Goal: Task Accomplishment & Management: Use online tool/utility

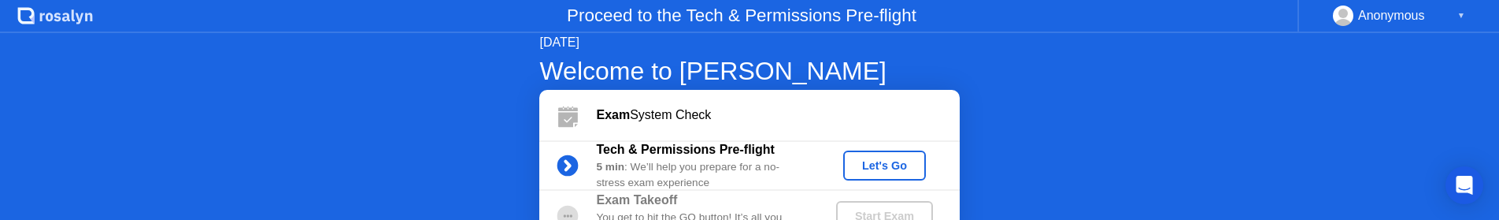
click at [893, 167] on div "Let's Go" at bounding box center [884, 165] width 70 height 13
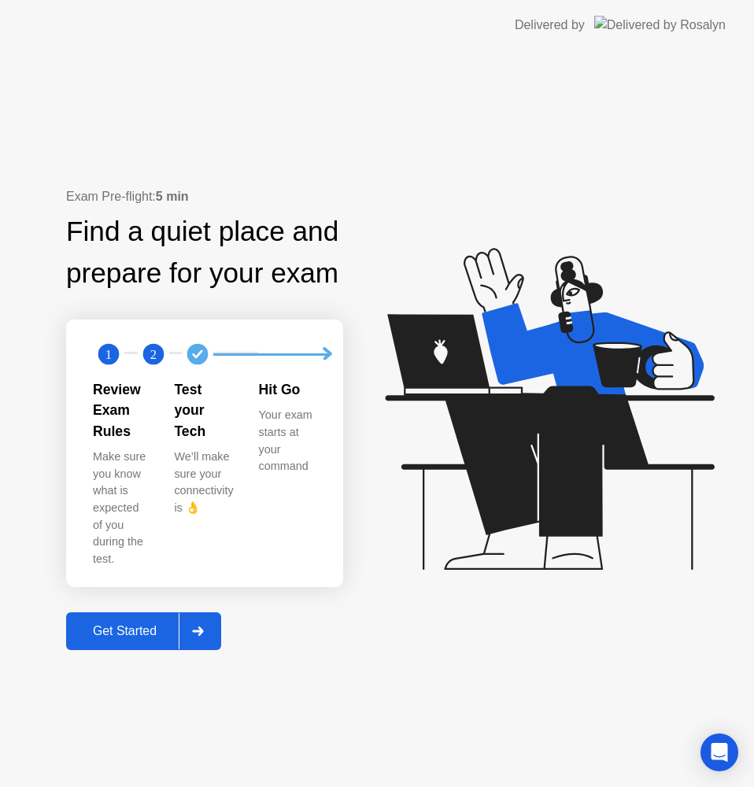
click at [148, 624] on div "Get Started" at bounding box center [125, 631] width 108 height 14
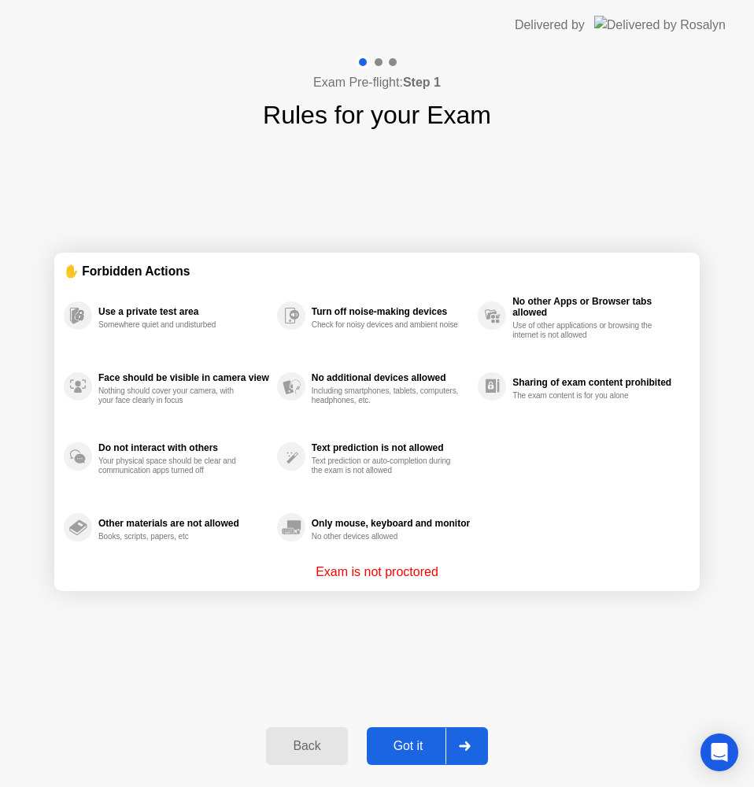
click at [411, 745] on div "Got it" at bounding box center [409, 746] width 74 height 14
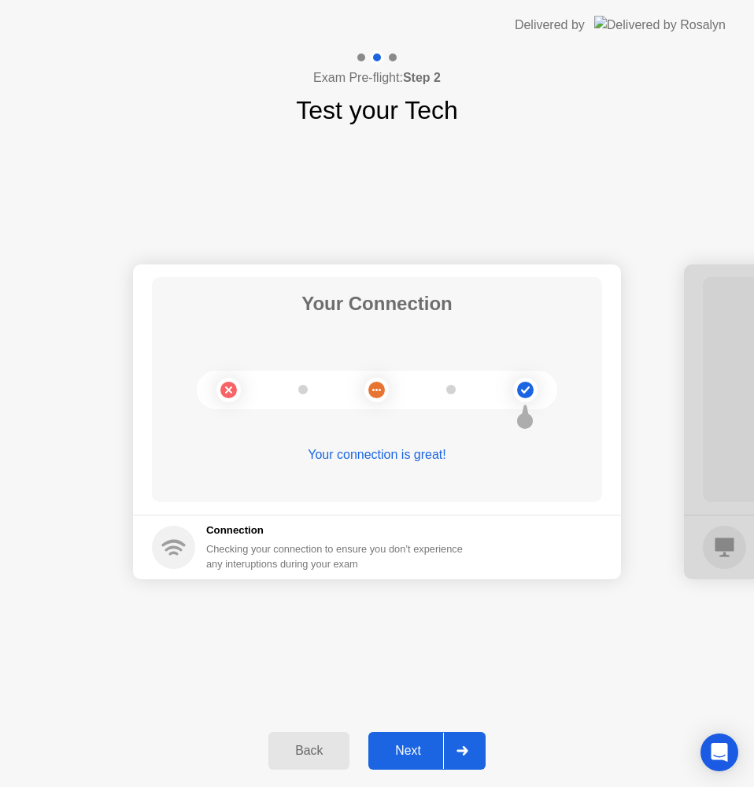
click at [411, 751] on div "Next" at bounding box center [408, 751] width 70 height 14
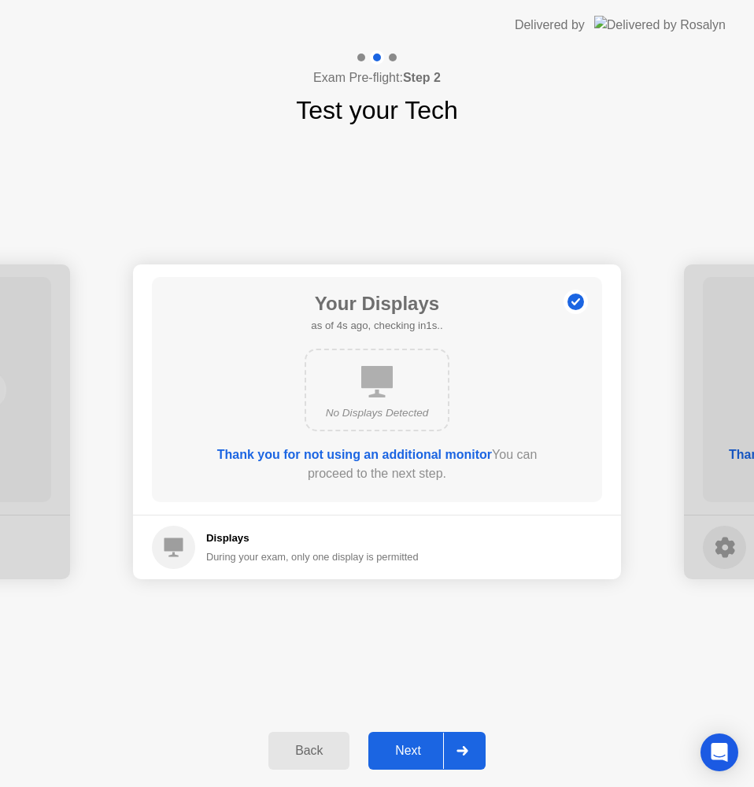
click at [411, 751] on div "Next" at bounding box center [408, 751] width 70 height 14
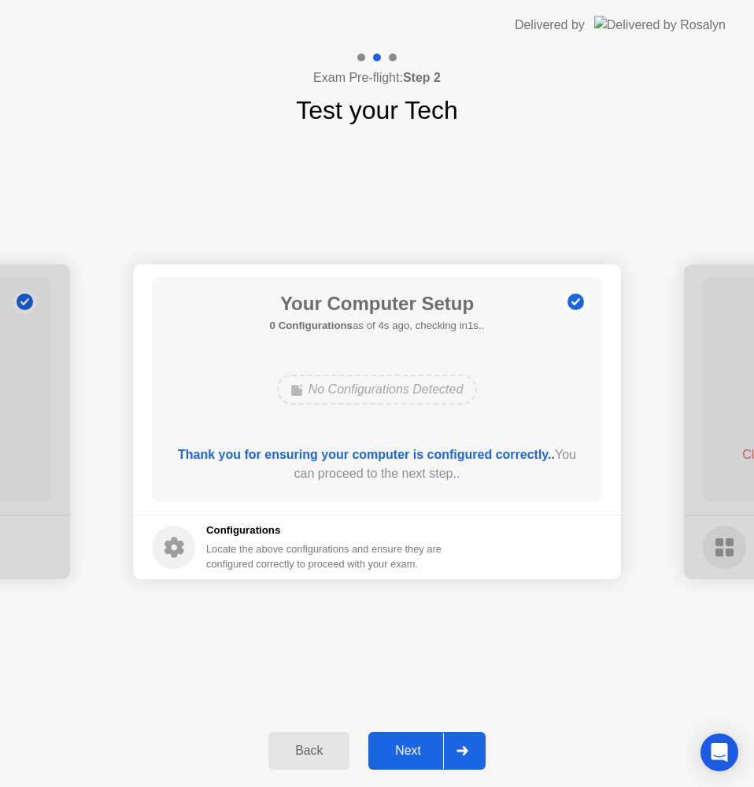
click at [411, 751] on div "Next" at bounding box center [408, 751] width 70 height 14
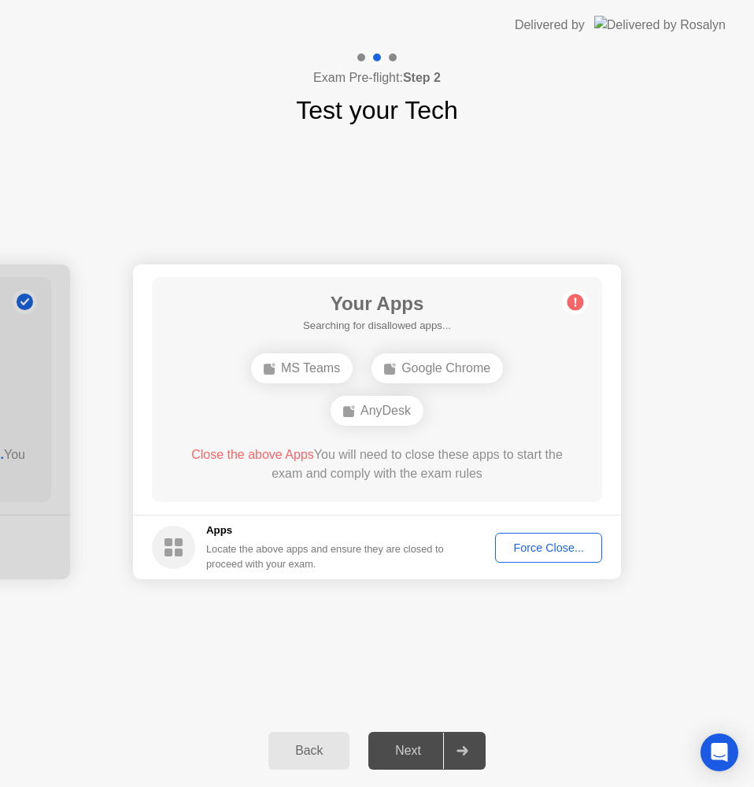
click at [537, 553] on div "Force Close..." at bounding box center [549, 548] width 96 height 13
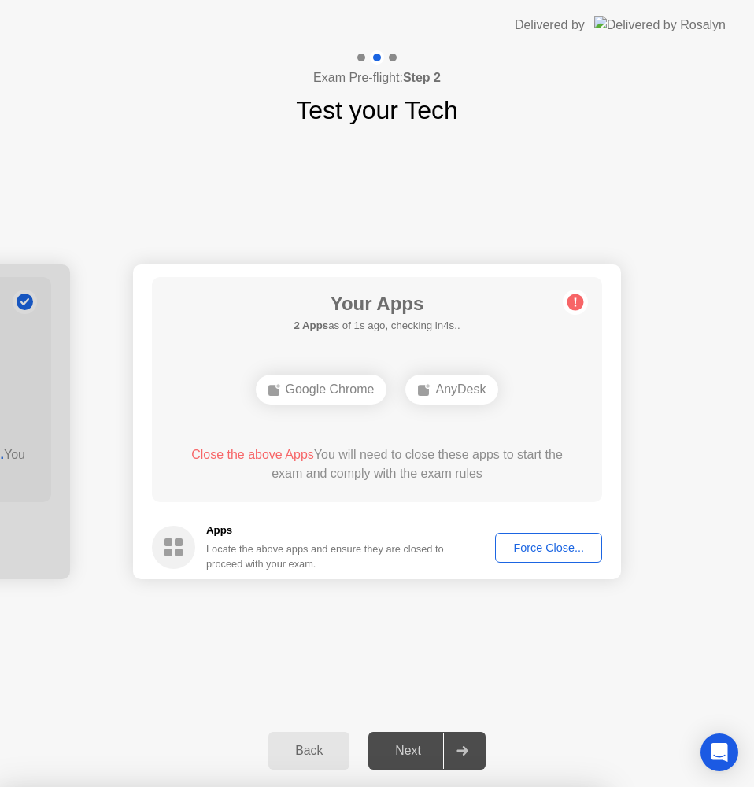
click at [242, 618] on div "Your Connection Your connection is great! Connection Checking your connection t…" at bounding box center [377, 422] width 754 height 586
click at [533, 534] on button "Force Close..." at bounding box center [548, 548] width 107 height 30
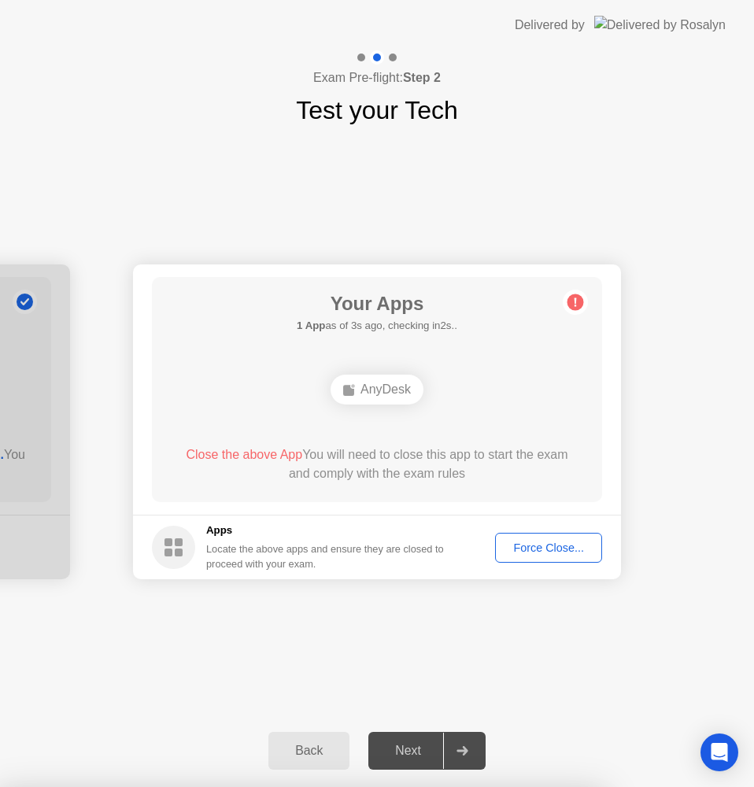
click at [549, 544] on div "Force Close..." at bounding box center [549, 548] width 96 height 13
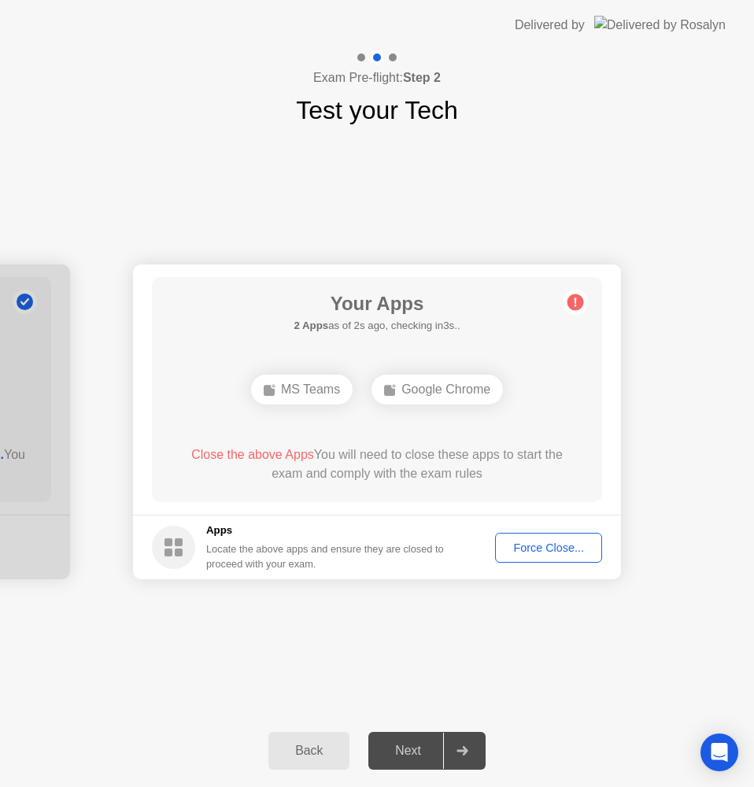
click at [535, 552] on div "Force Close..." at bounding box center [549, 548] width 96 height 13
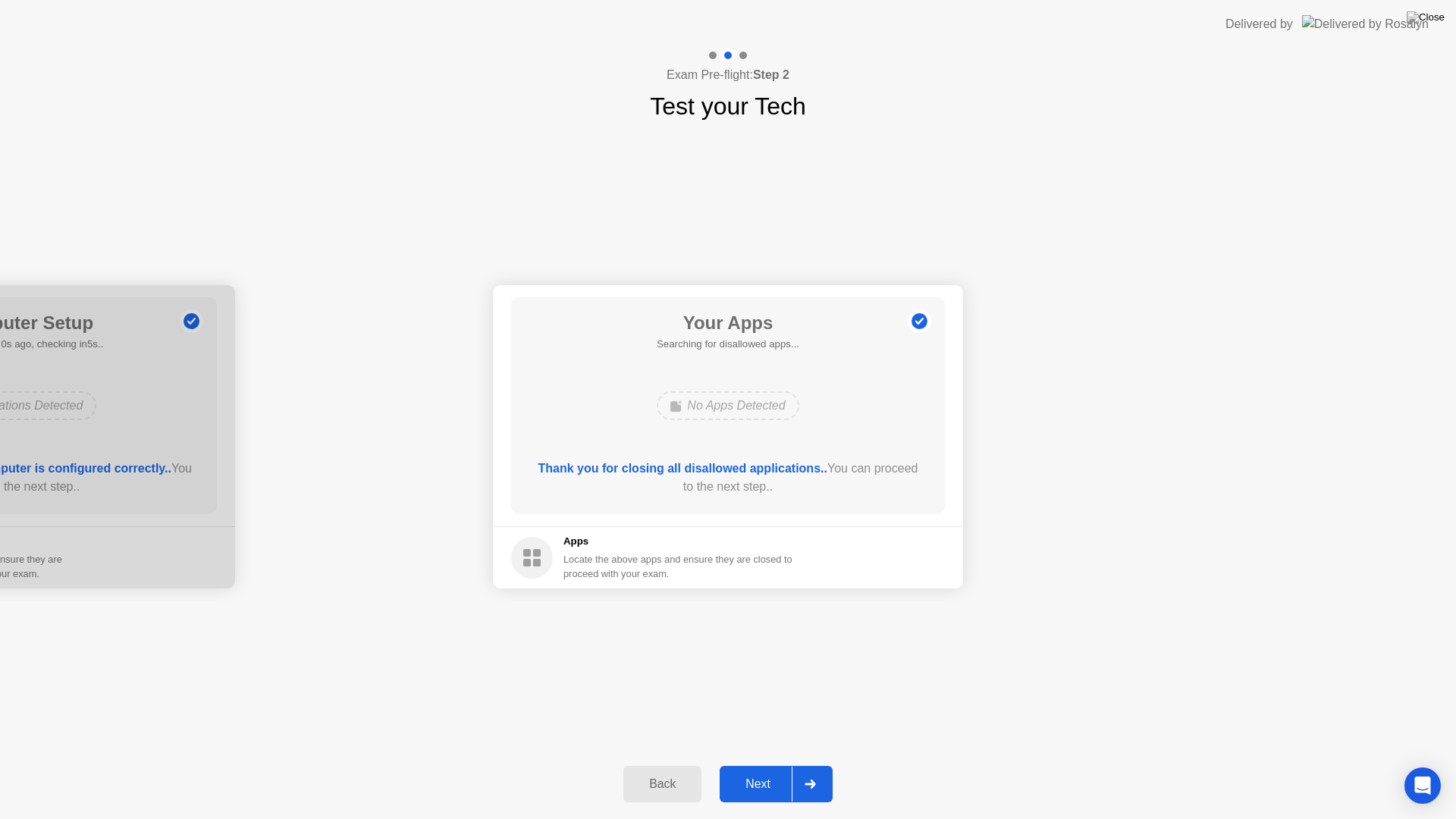
click at [761, 764] on div "Next" at bounding box center [758, 784] width 67 height 13
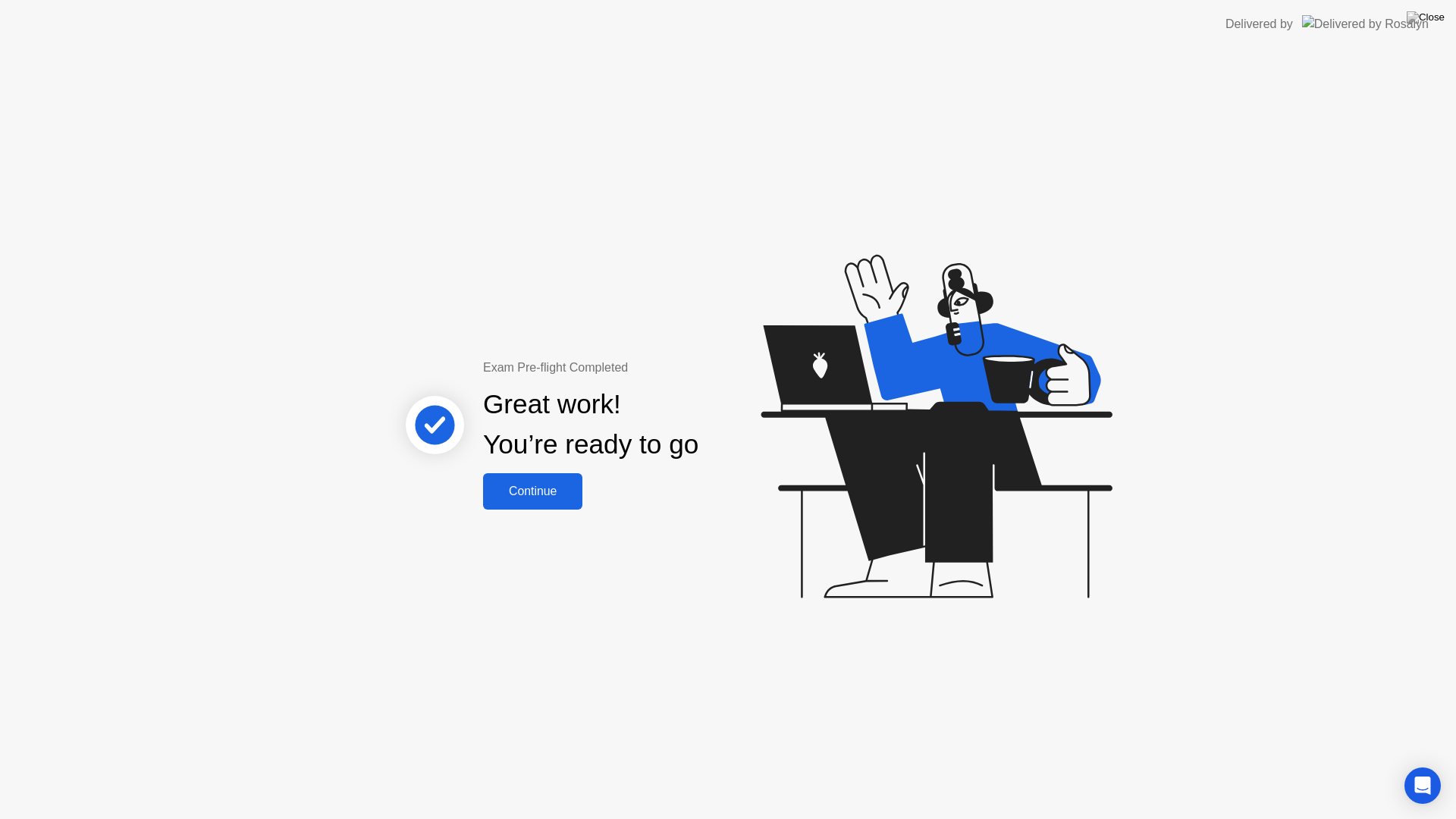
click at [508, 489] on div "Continue" at bounding box center [533, 491] width 91 height 13
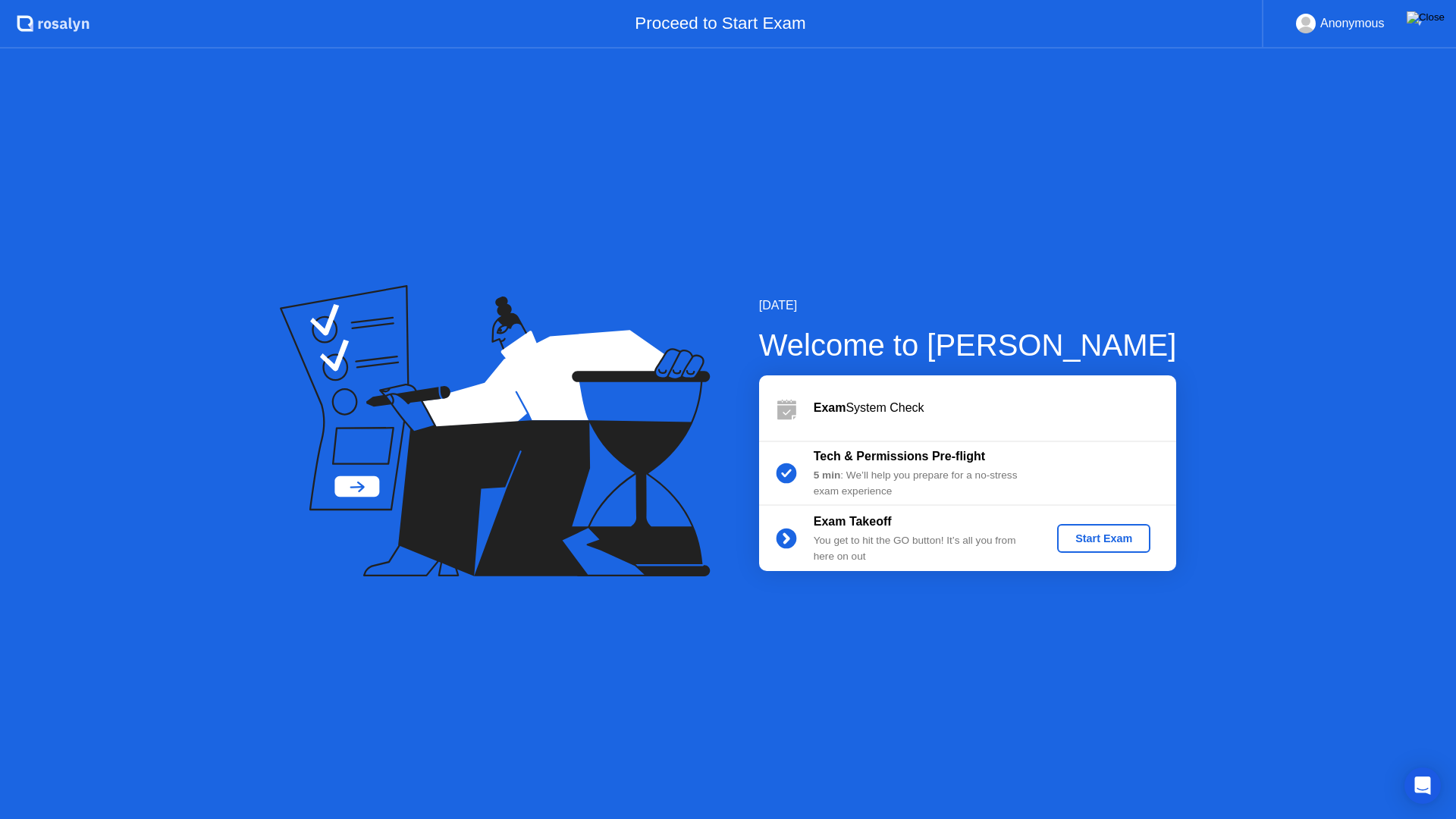
click at [1435, 19] on img at bounding box center [1425, 17] width 38 height 13
click at [1028, 764] on div at bounding box center [728, 819] width 1456 height 0
click at [1444, 23] on img at bounding box center [1425, 17] width 38 height 13
